Goal: Transaction & Acquisition: Purchase product/service

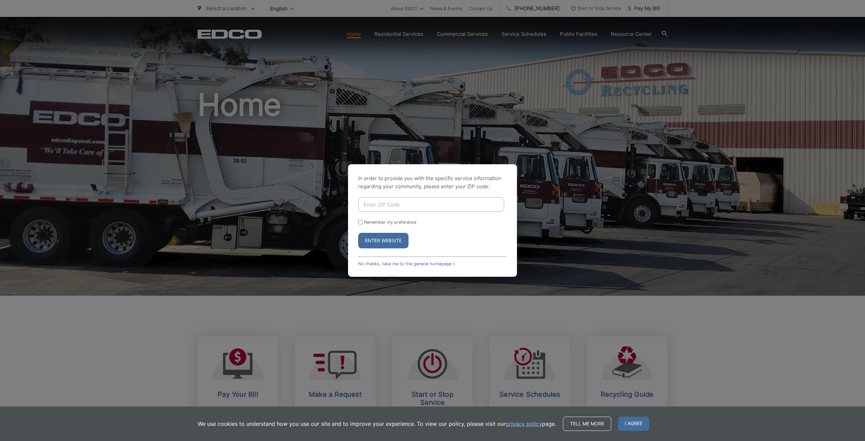
click at [628, 427] on span "I agree" at bounding box center [633, 424] width 31 height 14
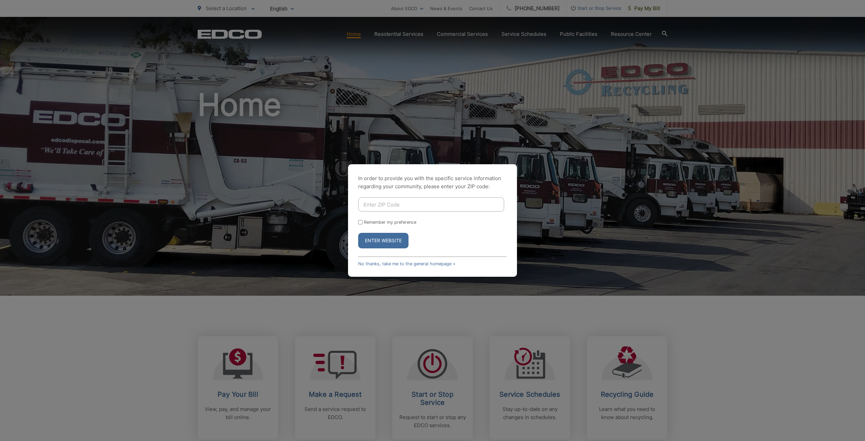
click at [408, 203] on input "Enter ZIP Code" at bounding box center [431, 204] width 146 height 14
type input "92078"
click at [392, 242] on button "Enter Website" at bounding box center [383, 241] width 50 height 16
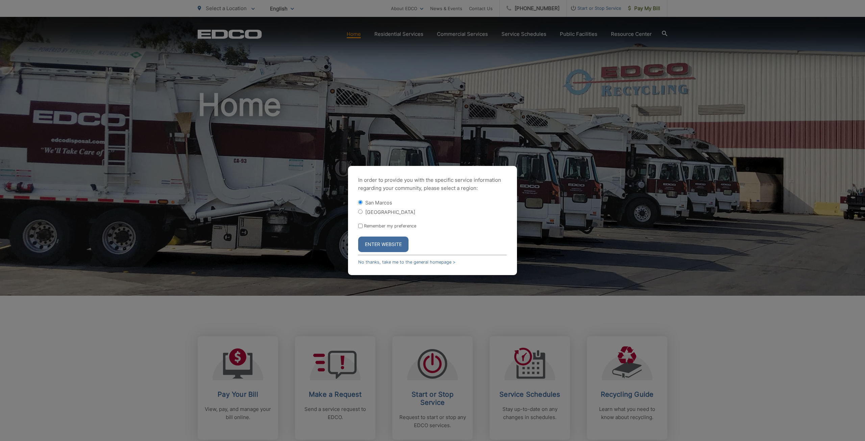
click at [394, 245] on button "Enter Website" at bounding box center [383, 245] width 50 height 16
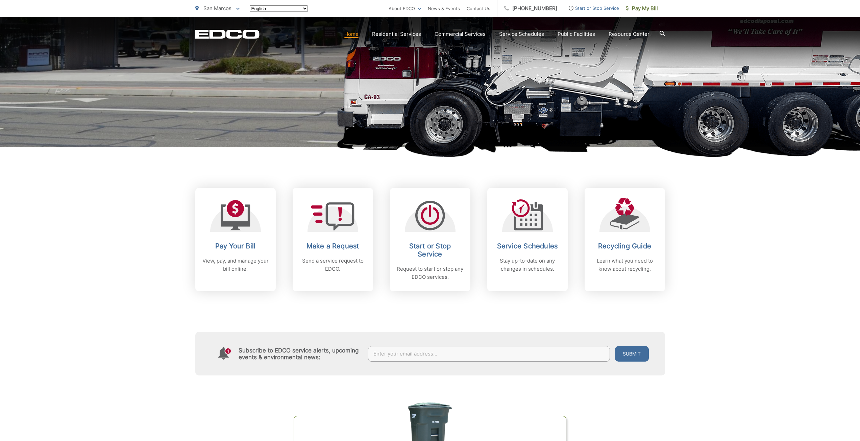
scroll to position [169, 0]
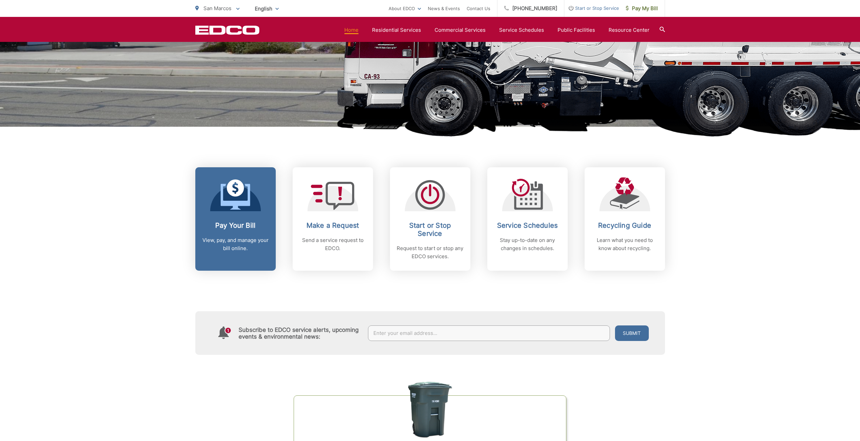
click at [235, 201] on icon at bounding box center [235, 197] width 29 height 26
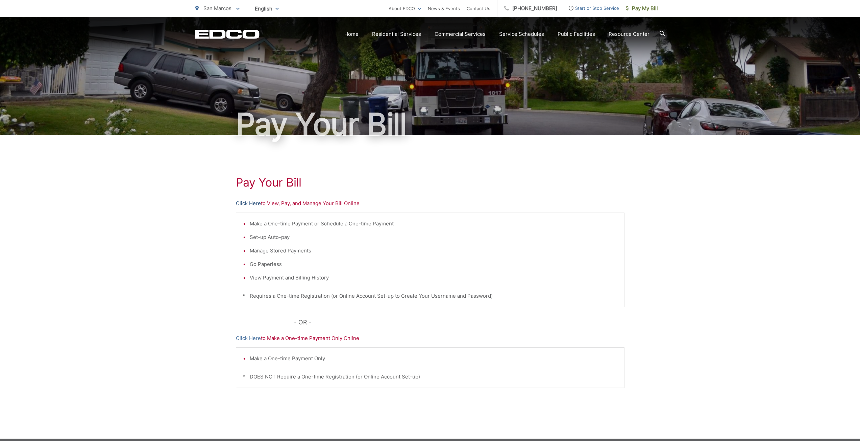
click at [253, 205] on link "Click Here" at bounding box center [248, 203] width 25 height 8
